Goal: Task Accomplishment & Management: Manage account settings

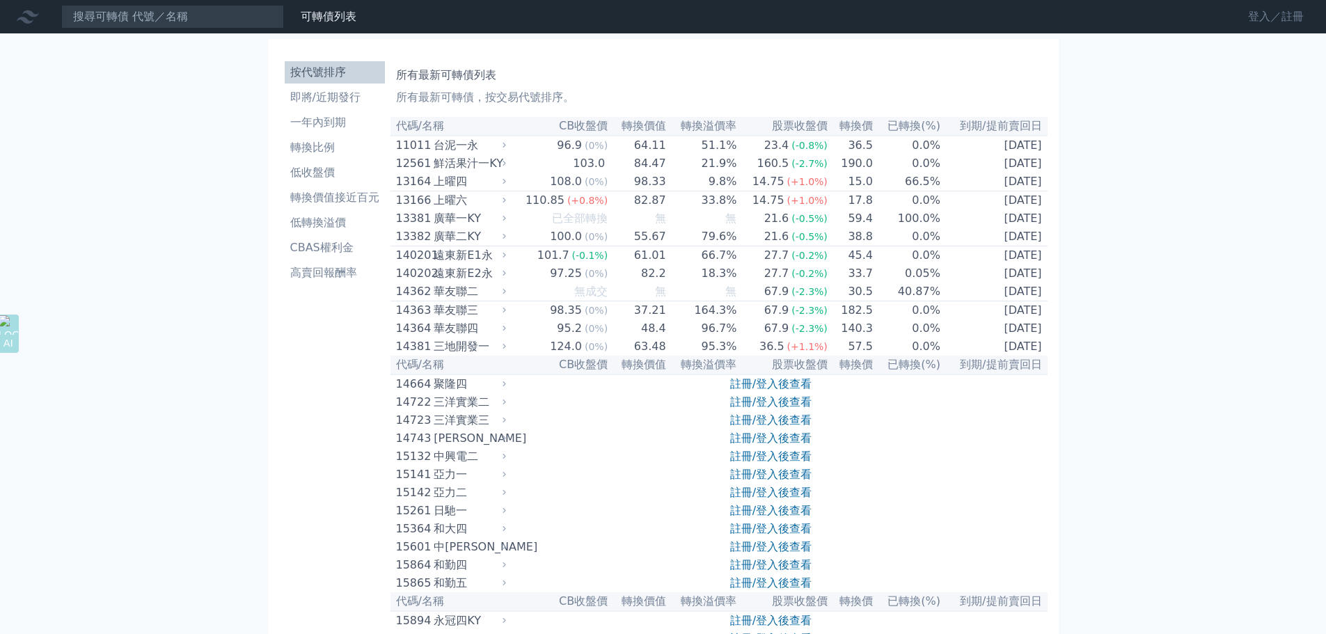
click at [1265, 23] on link "登入／註冊" at bounding box center [1275, 17] width 78 height 22
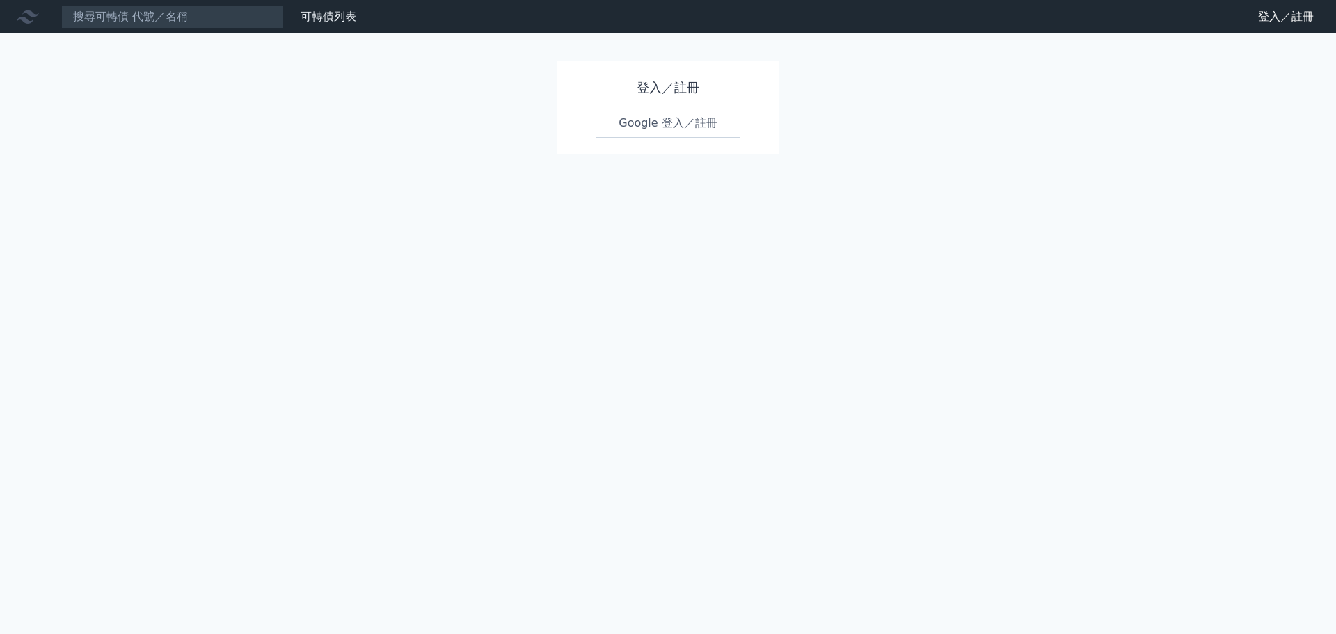
click at [652, 129] on link "Google 登入／註冊" at bounding box center [668, 123] width 145 height 29
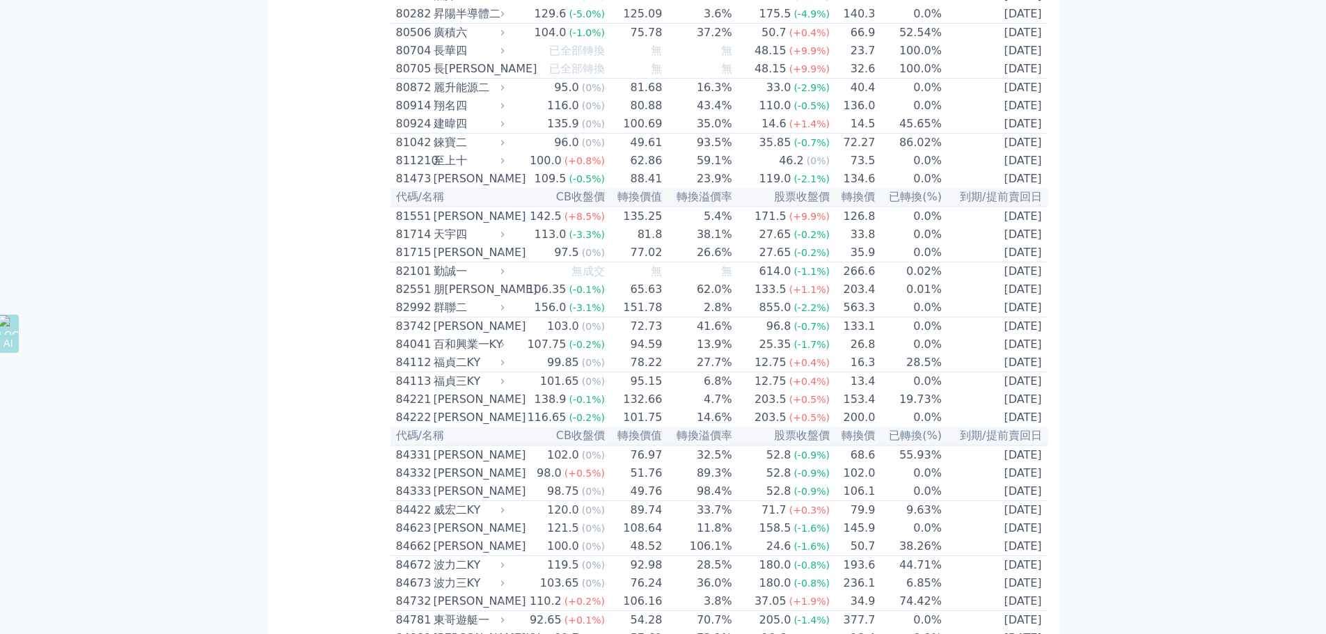
scroll to position [7297, 0]
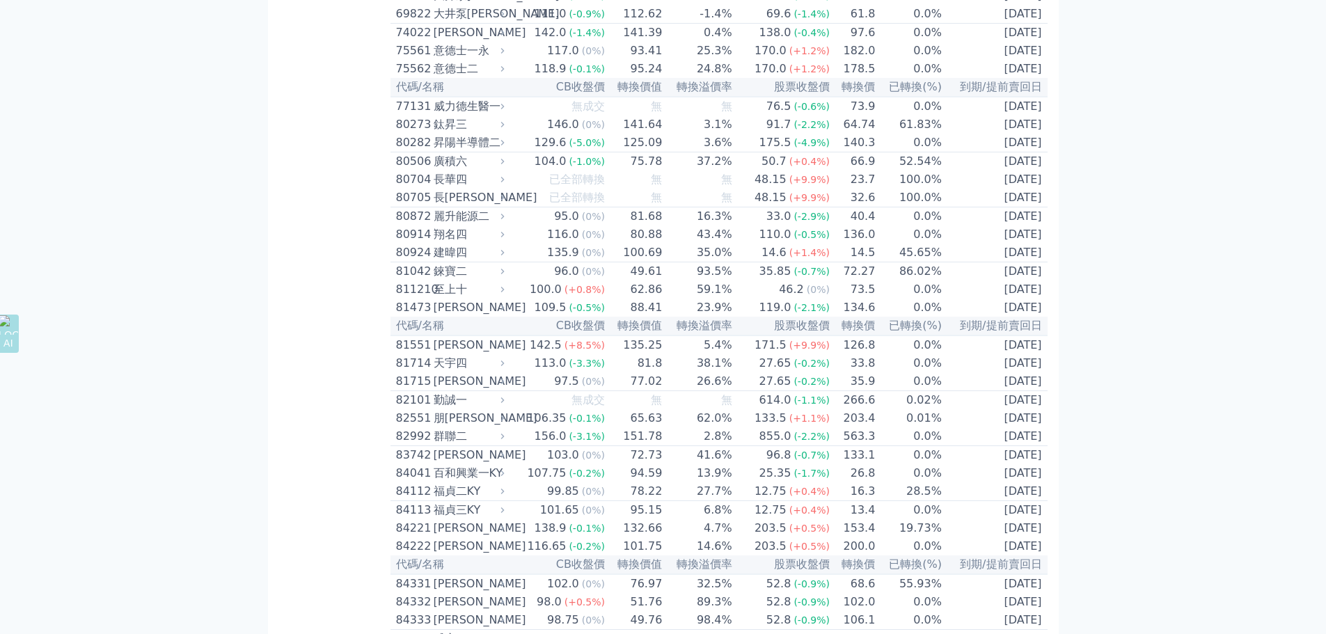
scroll to position [7436, 0]
